Goal: Task Accomplishment & Management: Manage account settings

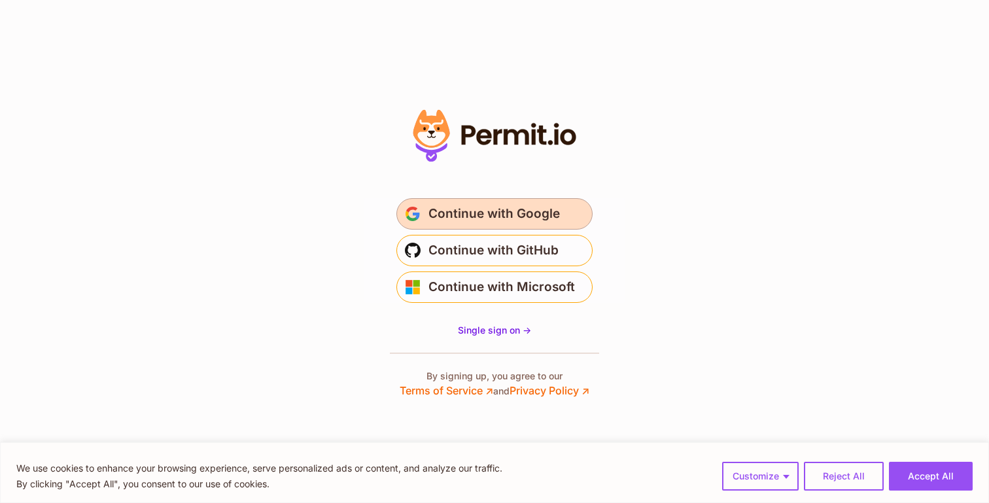
click at [508, 209] on span "Continue with Google" at bounding box center [494, 213] width 131 height 21
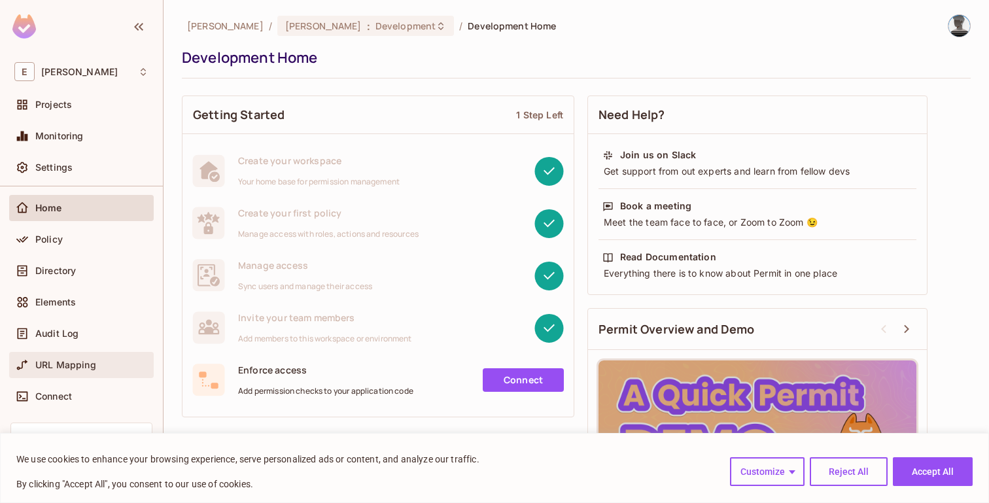
scroll to position [37, 0]
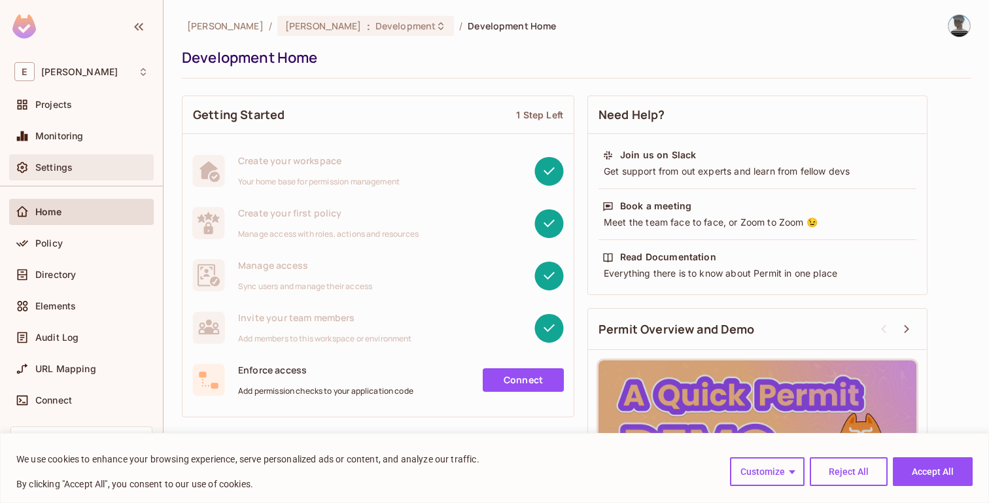
click at [67, 171] on span "Settings" at bounding box center [53, 167] width 37 height 10
